Goal: Navigation & Orientation: Find specific page/section

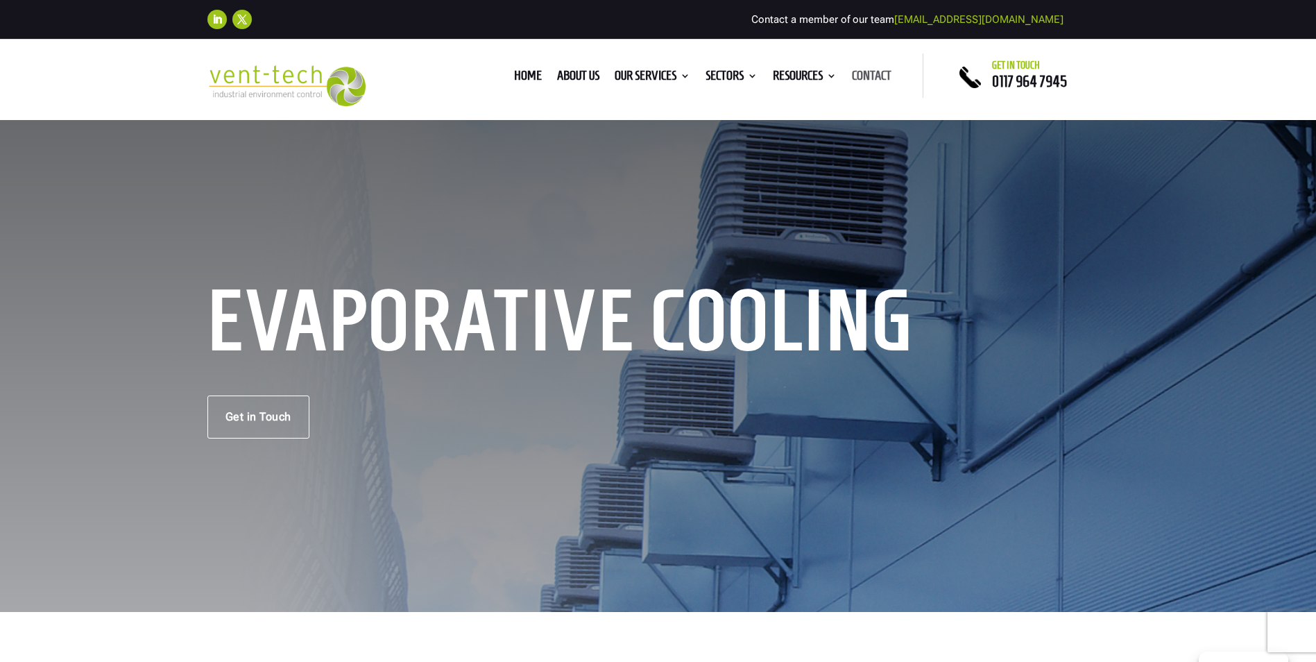
click at [875, 73] on link "Contact" at bounding box center [872, 78] width 40 height 15
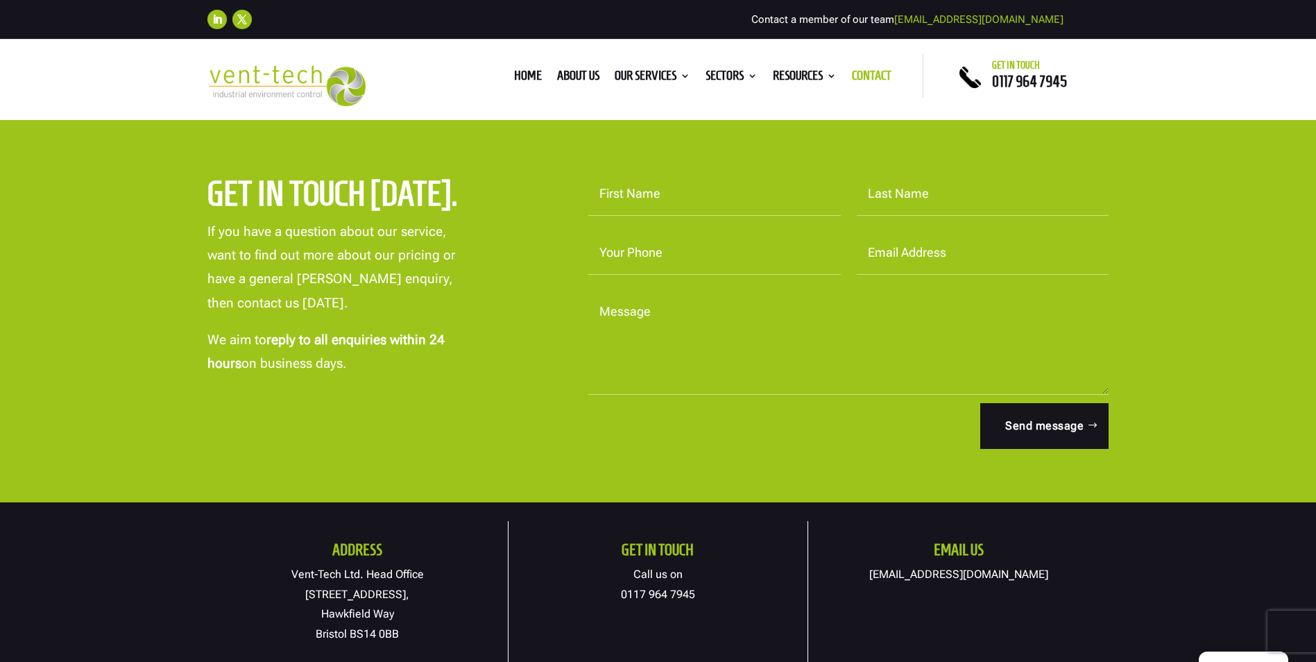
scroll to position [416, 0]
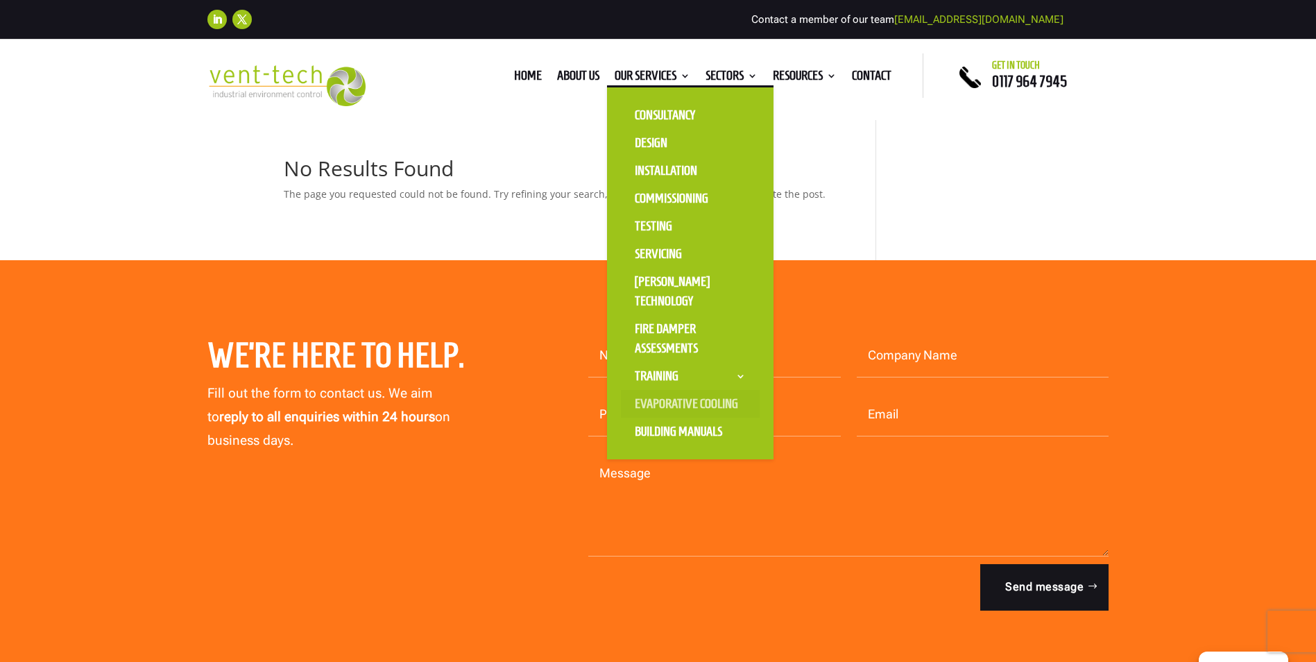
click at [661, 402] on link "Evaporative Cooling" at bounding box center [690, 404] width 139 height 28
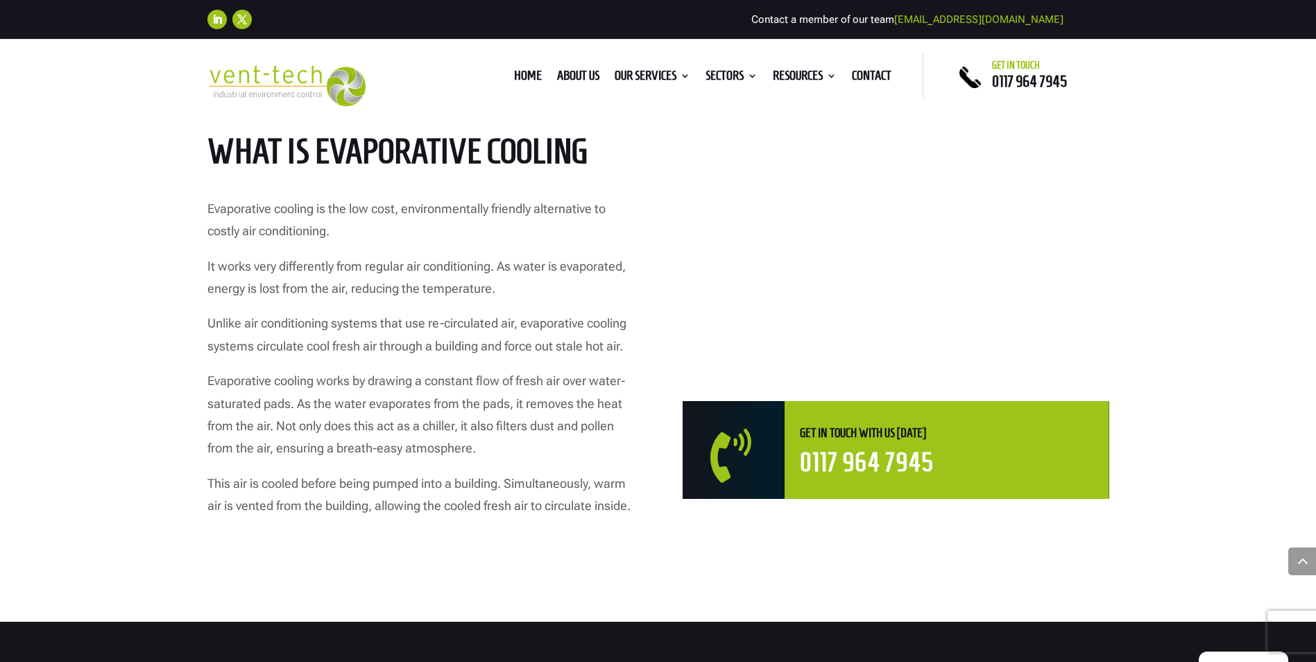
scroll to position [624, 0]
